Goal: Task Accomplishment & Management: Complete application form

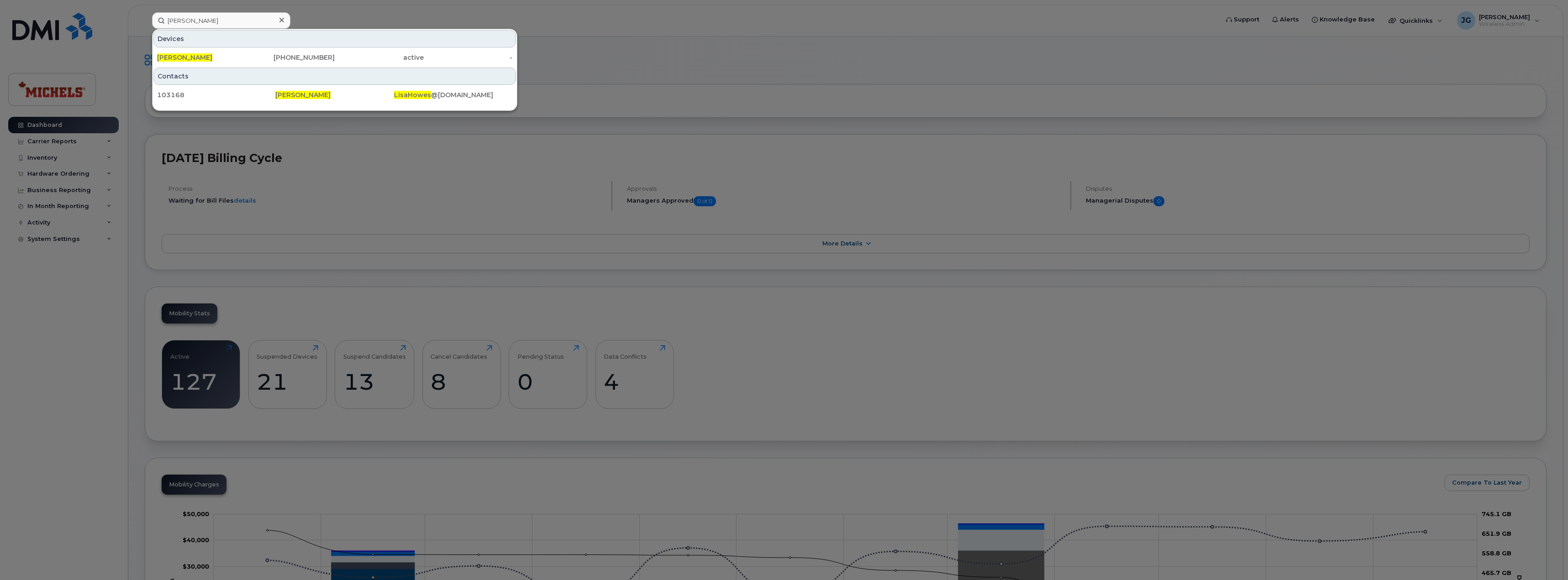
type input "lisa howes"
click at [233, 55] on div "Lisa Howes" at bounding box center [202, 57] width 89 height 9
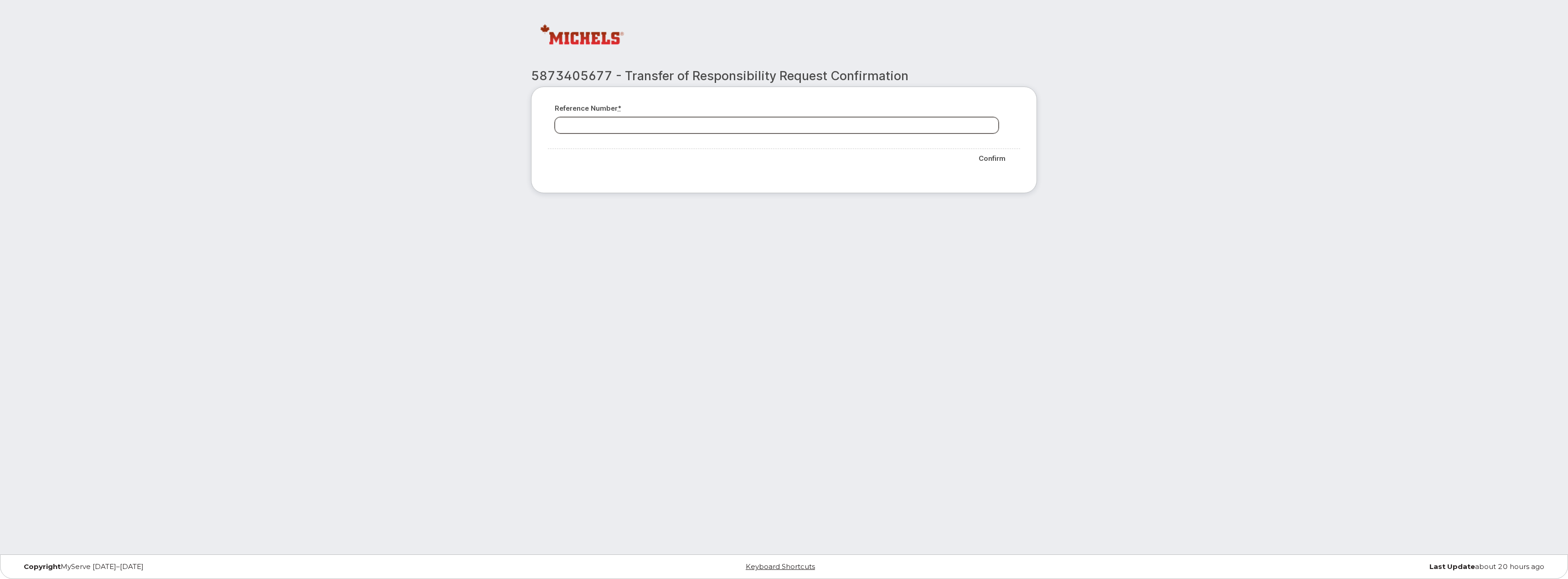
click at [908, 129] on input "Reference number *" at bounding box center [776, 125] width 444 height 16
type input "m"
type input "M"
drag, startPoint x: 612, startPoint y: 78, endPoint x: 532, endPoint y: 72, distance: 80.2
click at [532, 72] on h2 "5873405677 - Transfer of Responsibility Request Confirmation" at bounding box center [783, 76] width 506 height 13
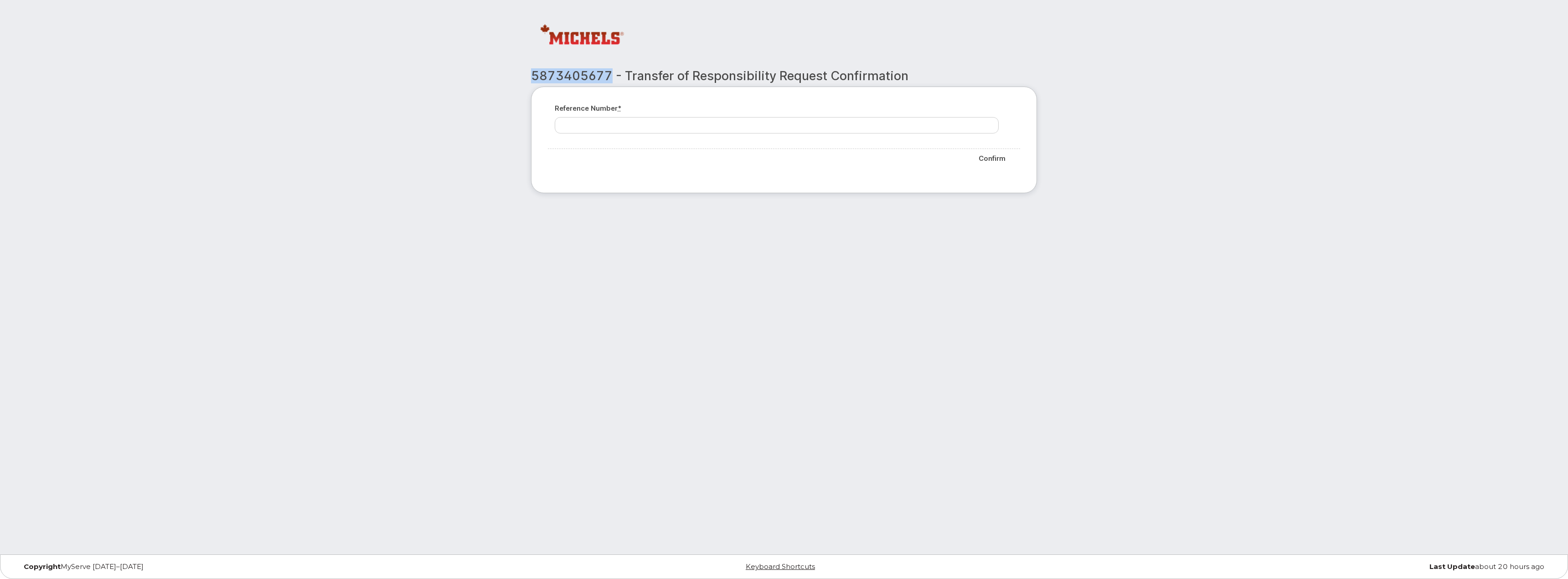
copy h2 "5873405677"
click at [585, 131] on input "Reference number *" at bounding box center [776, 125] width 444 height 16
paste input "5873405677"
type input "5873405677"
click at [990, 161] on input "Confirm" at bounding box center [992, 159] width 43 height 19
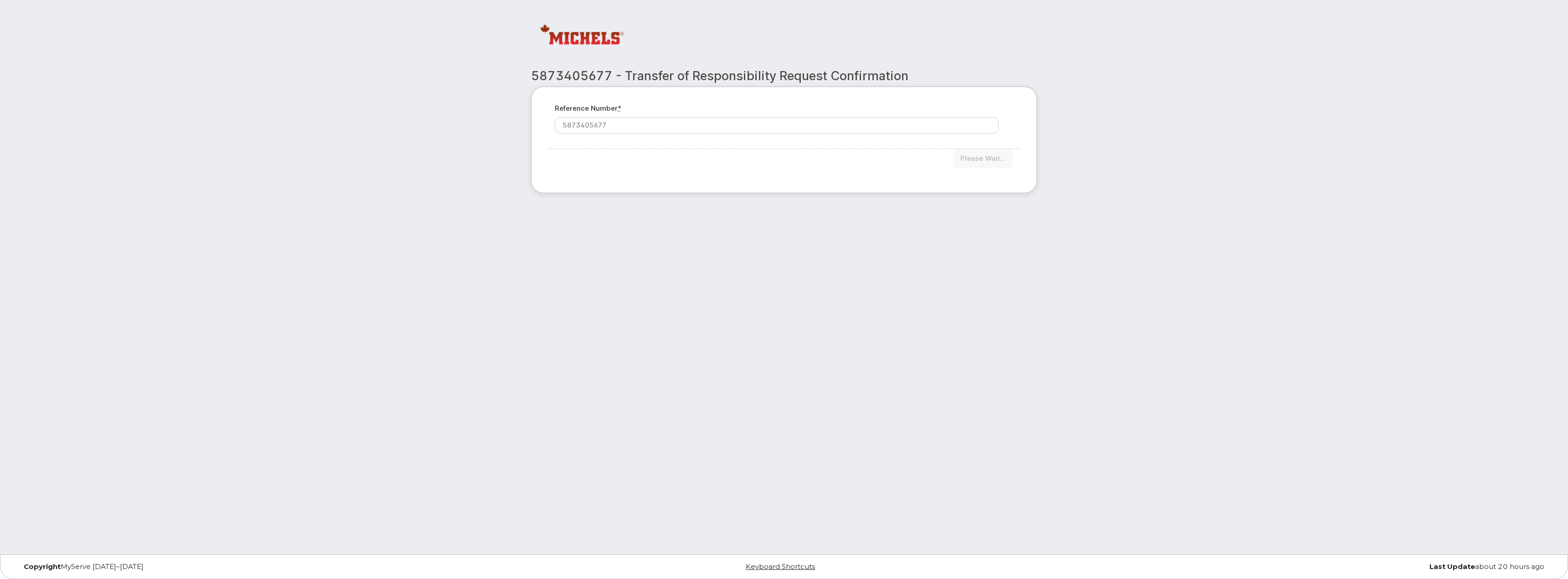
type input "Please wait..."
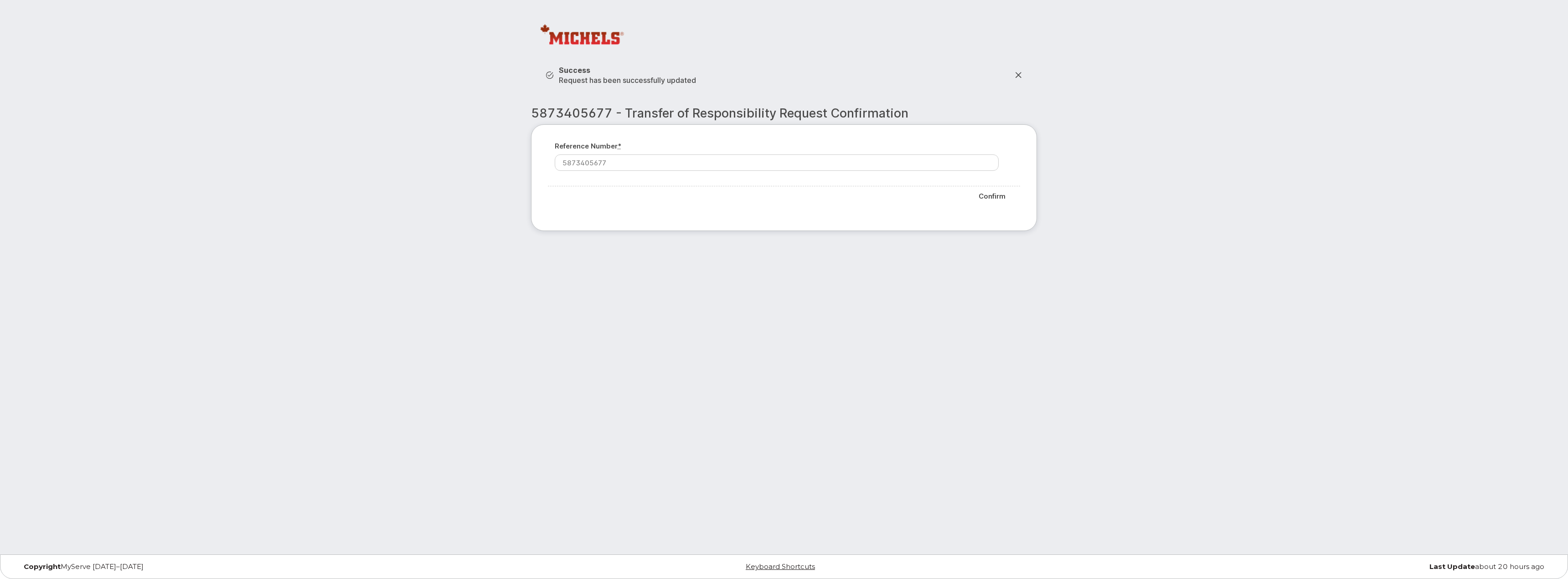
click at [1019, 74] on icon at bounding box center [1018, 75] width 7 height 7
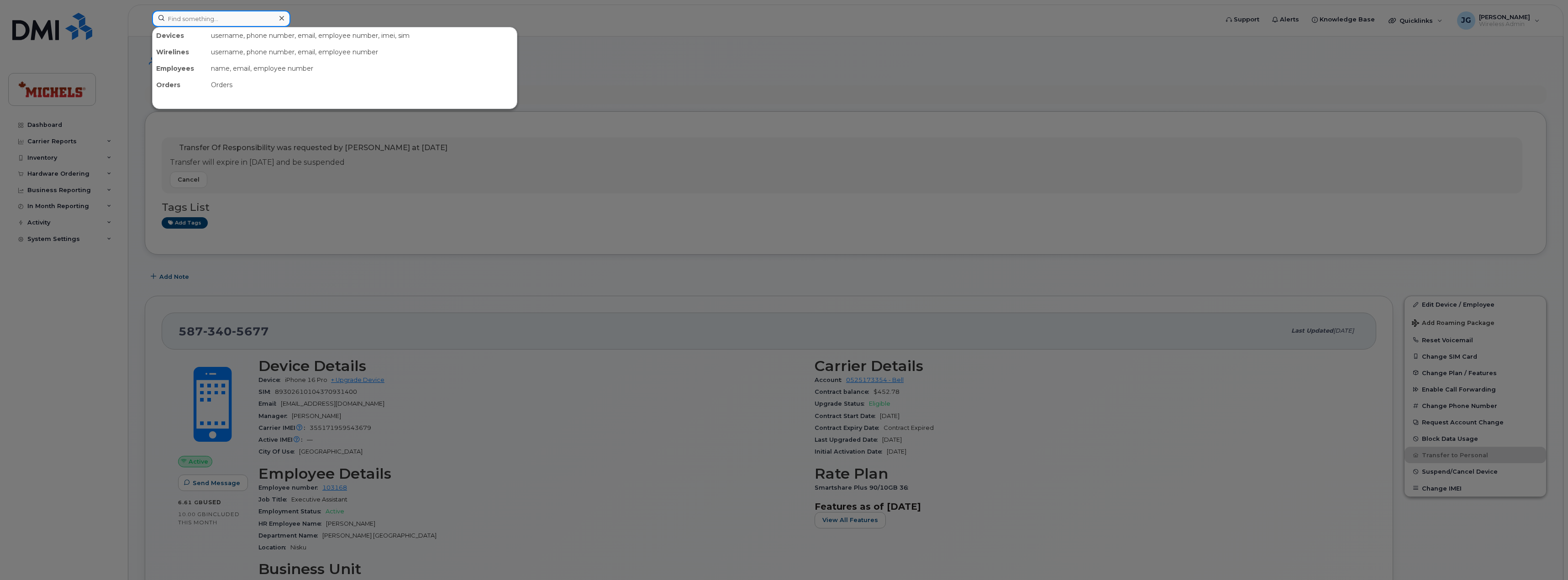
click at [251, 19] on input at bounding box center [221, 18] width 138 height 16
type input "7809827639"
